Goal: Navigation & Orientation: Find specific page/section

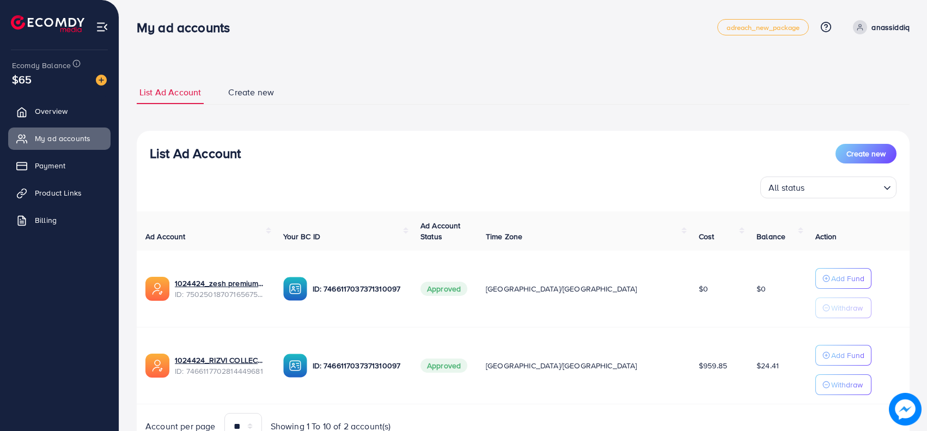
scroll to position [51, 0]
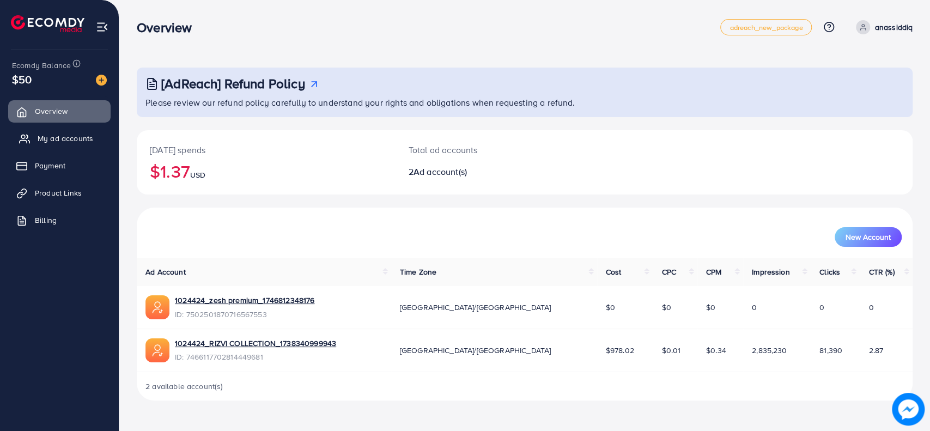
click at [76, 133] on span "My ad accounts" at bounding box center [66, 138] width 56 height 11
